Goal: Find specific page/section: Find specific page/section

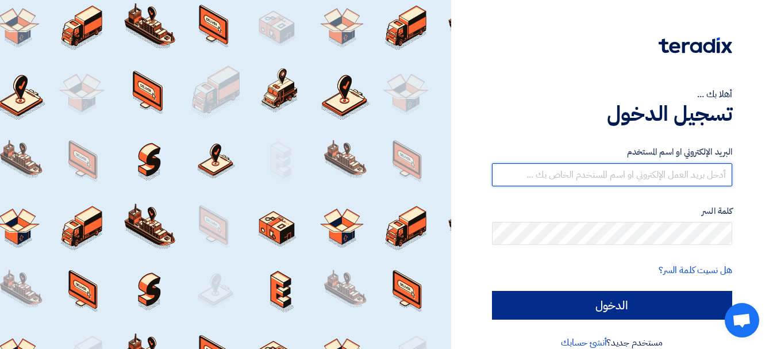
type input "[EMAIL_ADDRESS][DOMAIN_NAME]"
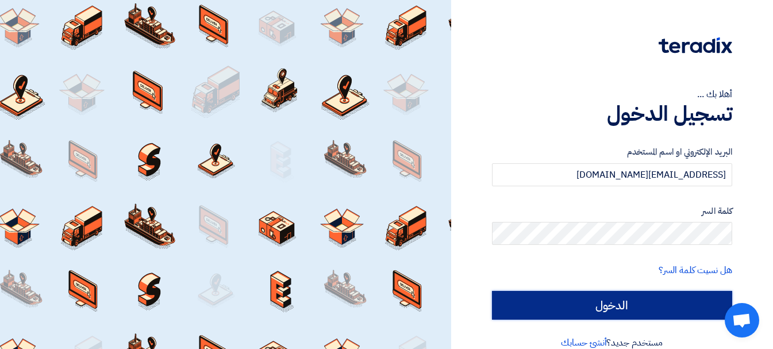
click at [594, 311] on input "الدخول" at bounding box center [612, 305] width 240 height 29
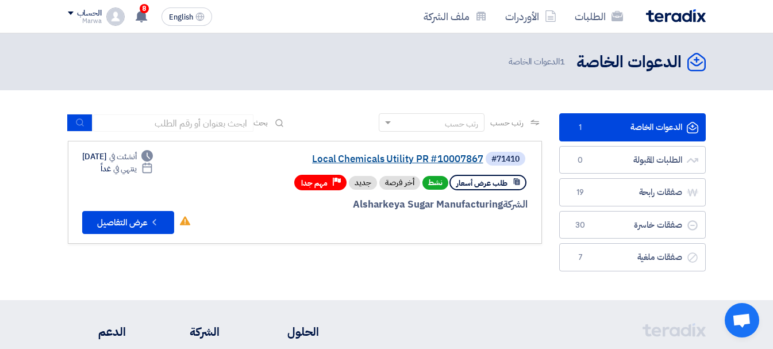
click at [338, 160] on link "Local Chemicals Utility PR #10007867" at bounding box center [368, 159] width 230 height 10
